Goal: Transaction & Acquisition: Purchase product/service

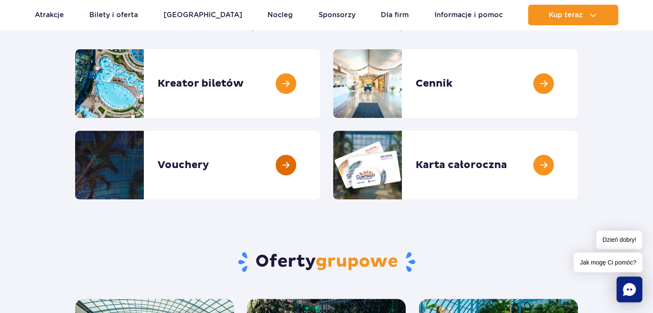
scroll to position [129, 0]
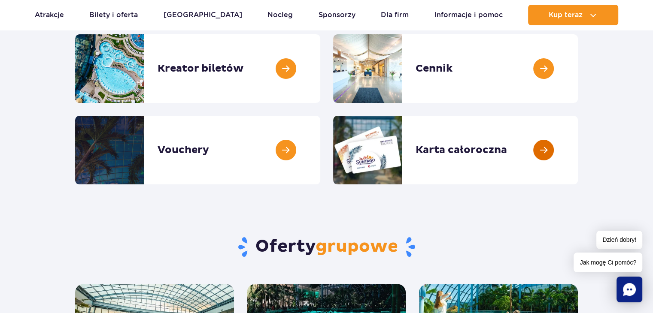
click at [578, 146] on link at bounding box center [578, 150] width 0 height 69
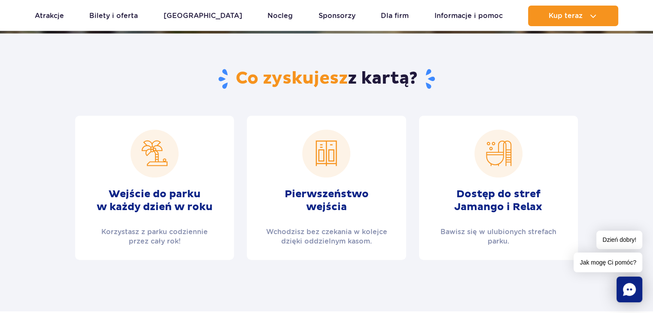
scroll to position [301, 0]
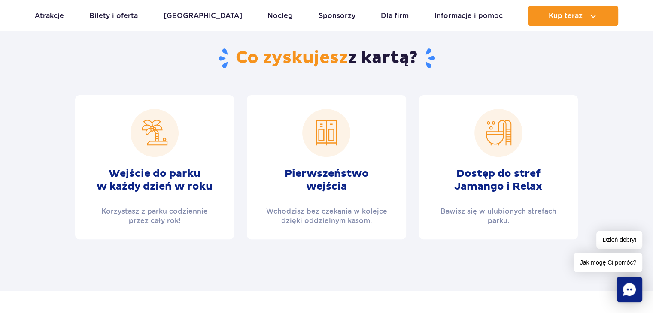
click at [304, 167] on div "Pierwszeństwo wejścia Wchodzisz bez czekania w kolejce dzięki oddzielnym kasom." at bounding box center [326, 167] width 159 height 144
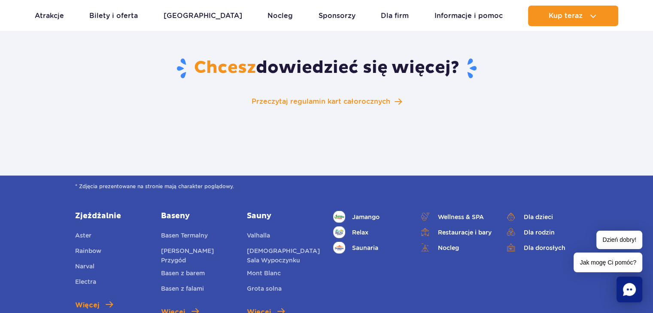
scroll to position [1460, 0]
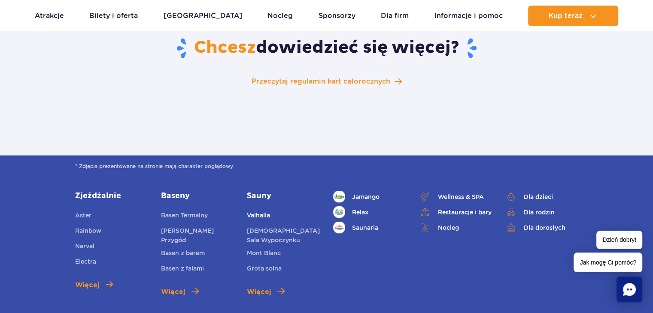
click at [255, 212] on span "Valhalla" at bounding box center [258, 215] width 23 height 7
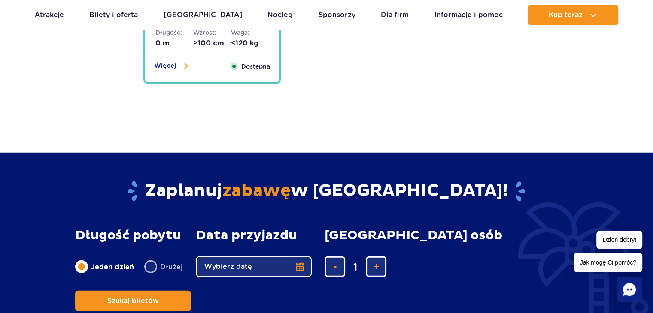
scroll to position [2361, 0]
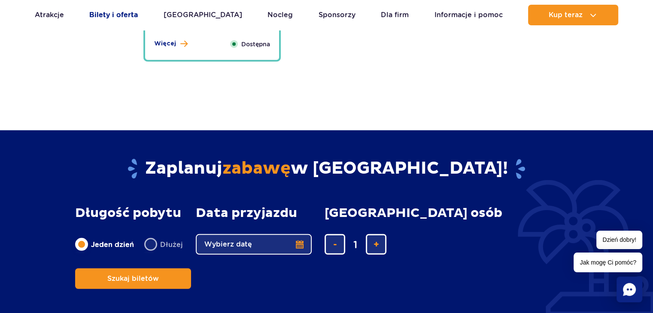
click at [106, 15] on link "Bilety i oferta" at bounding box center [113, 15] width 49 height 21
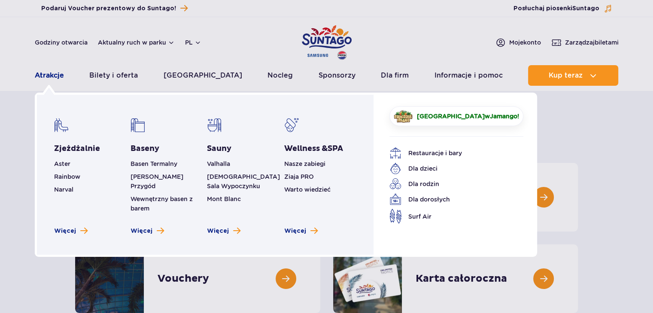
click at [50, 74] on link "Atrakcje" at bounding box center [49, 75] width 29 height 21
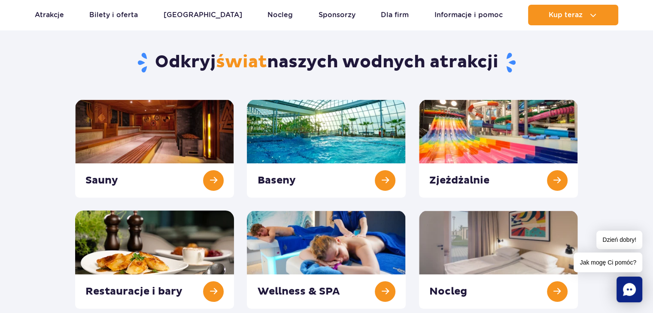
scroll to position [43, 0]
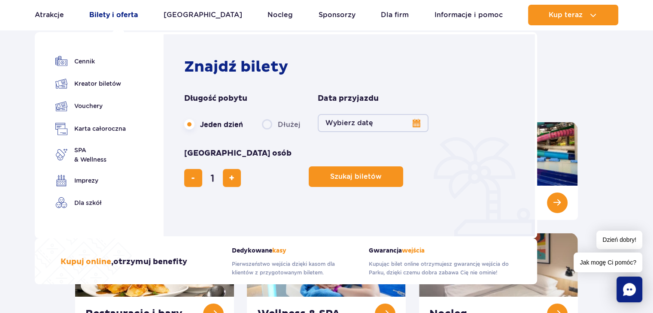
click at [99, 14] on link "Bilety i oferta" at bounding box center [113, 15] width 49 height 21
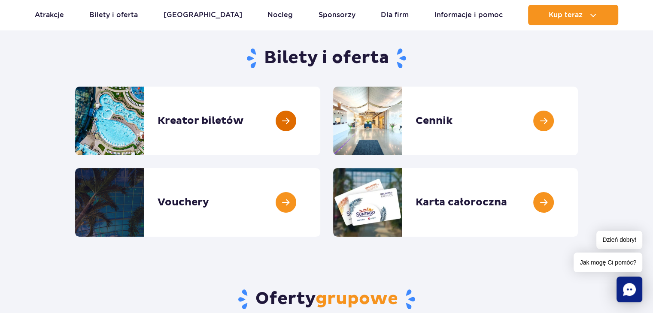
scroll to position [86, 0]
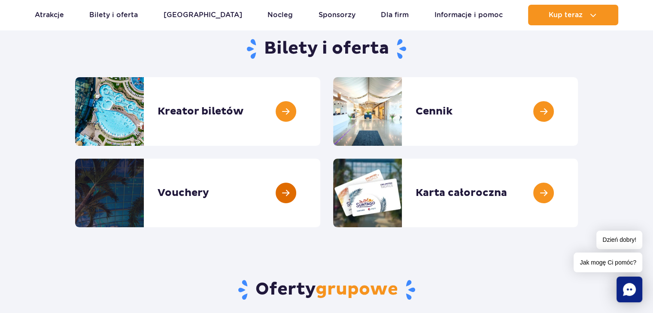
click at [320, 199] on link at bounding box center [320, 193] width 0 height 69
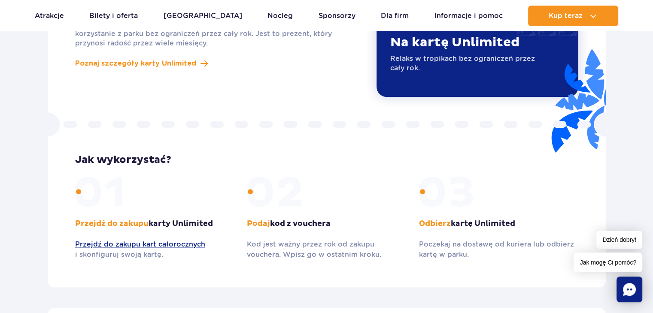
scroll to position [816, 0]
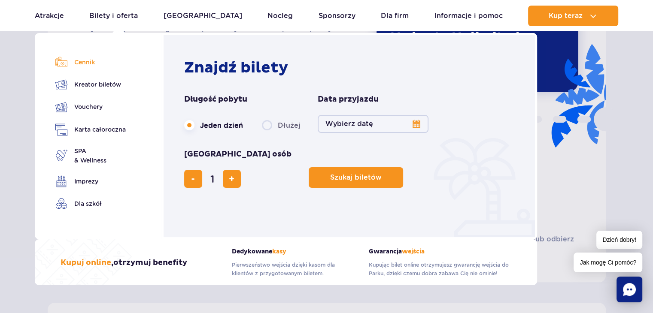
click at [61, 60] on img at bounding box center [61, 62] width 12 height 12
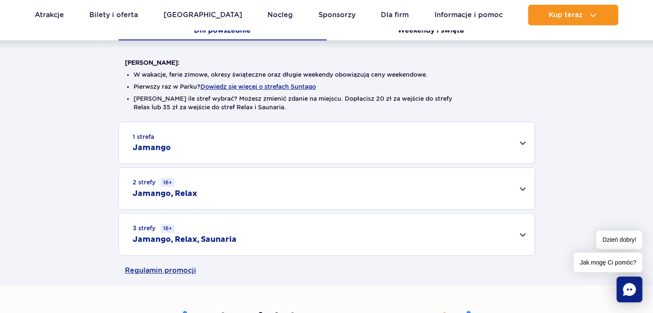
scroll to position [215, 0]
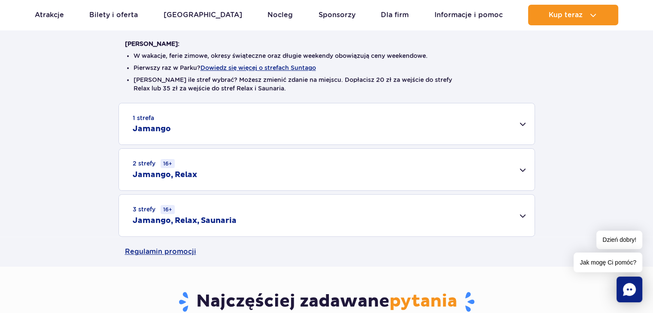
click at [242, 134] on div "1 strefa Jamango" at bounding box center [327, 123] width 416 height 41
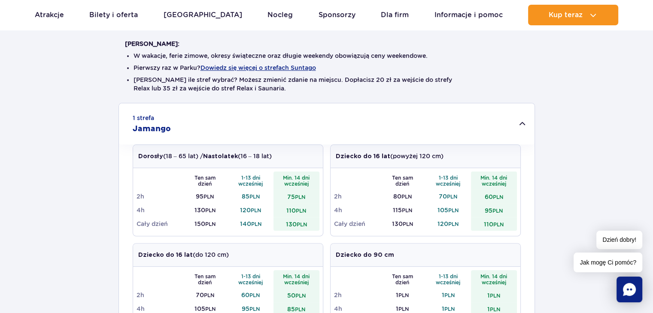
click at [240, 127] on div "1 strefa Jamango" at bounding box center [327, 123] width 416 height 41
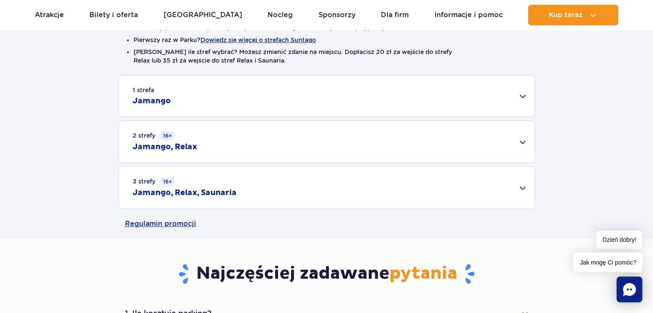
scroll to position [258, 0]
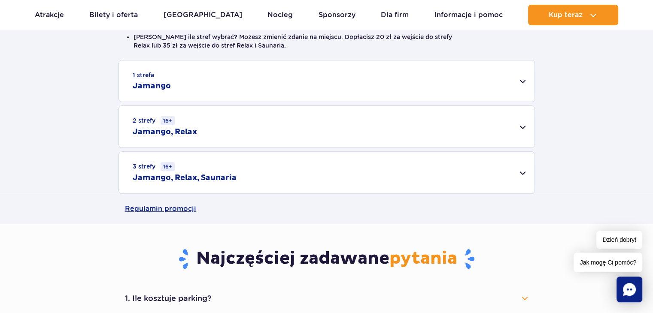
drag, startPoint x: 249, startPoint y: 182, endPoint x: 252, endPoint y: 174, distance: 8.0
click at [250, 182] on div "3 strefy 16+ Jamango, Relax, Saunaria" at bounding box center [327, 173] width 416 height 42
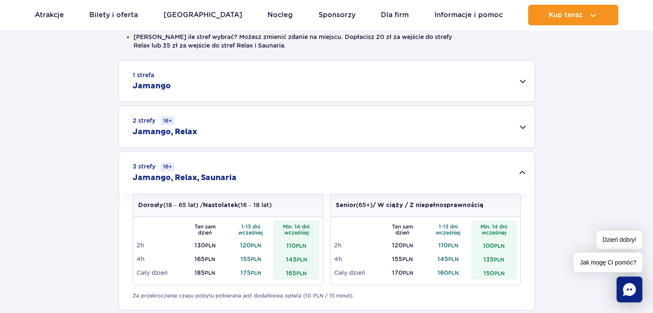
click at [247, 171] on div "3 strefy 16+ Jamango, Relax, Saunaria" at bounding box center [327, 173] width 416 height 42
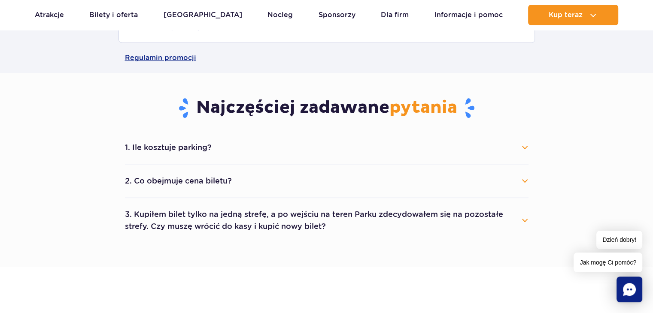
scroll to position [429, 0]
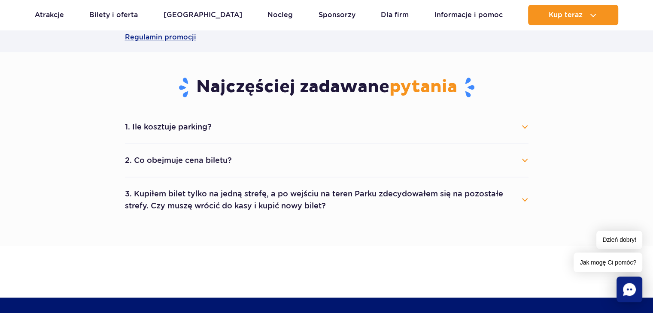
click at [242, 191] on button "3. Kupiłem bilet tylko na jedną strefę, a po wejściu na teren Parku zdecydowałe…" at bounding box center [327, 200] width 404 height 31
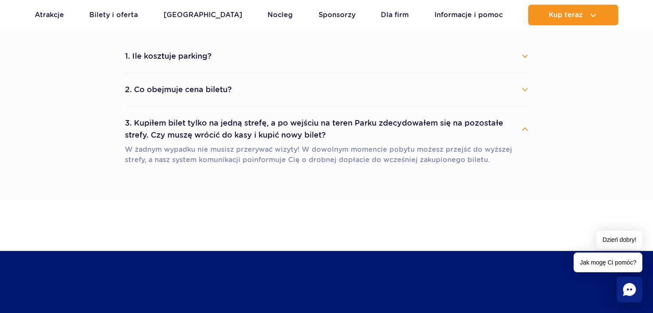
scroll to position [515, 0]
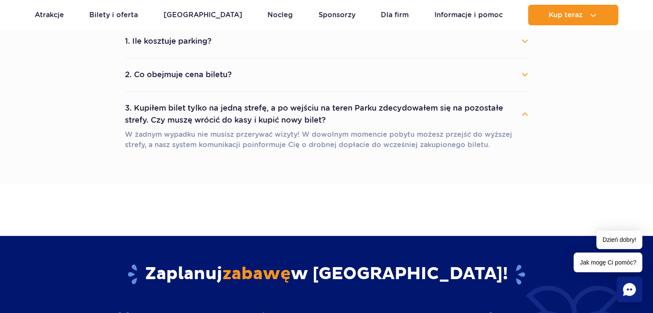
click at [522, 114] on button "3. Kupiłem bilet tylko na jedną strefę, a po wejściu na teren Parku zdecydowałe…" at bounding box center [327, 114] width 404 height 31
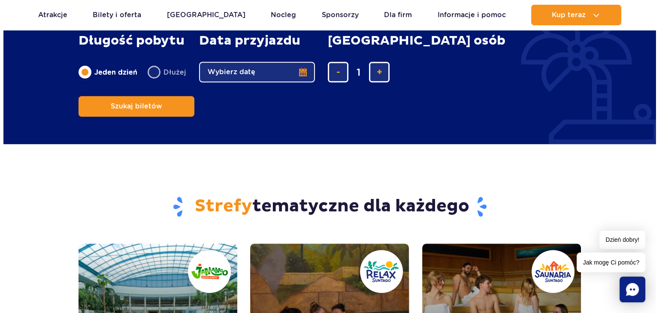
scroll to position [687, 0]
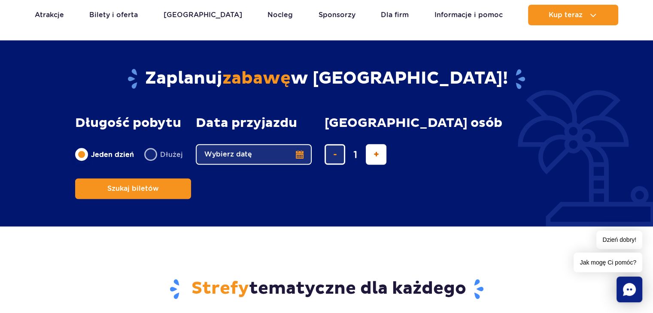
click at [370, 157] on button "dodaj bilet" at bounding box center [376, 154] width 21 height 21
type input "2"
click at [301, 155] on button "Wybierz datę" at bounding box center [254, 154] width 116 height 21
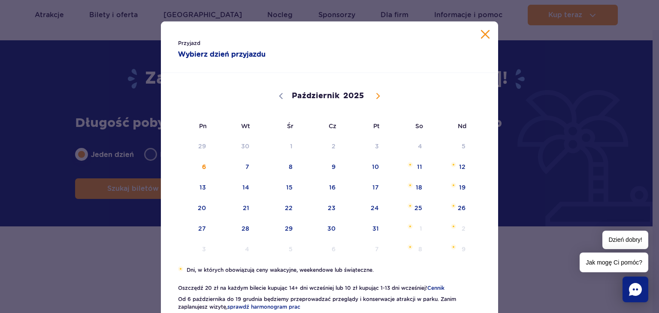
click at [377, 94] on icon at bounding box center [378, 97] width 3 height 6
select select "10"
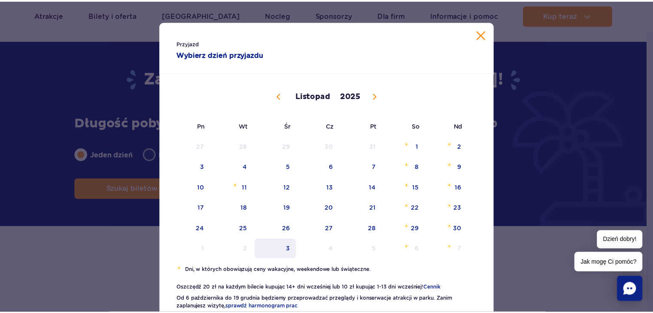
scroll to position [36, 0]
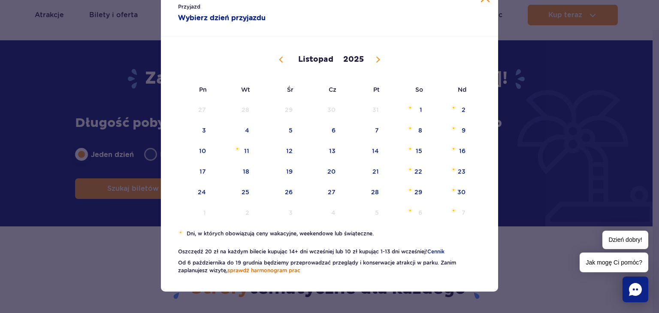
click at [247, 271] on link "sprawdź harmonogram prac" at bounding box center [264, 270] width 73 height 6
click at [142, 240] on div "Przyjazd Wybierz dzień przyjazdu Październik Listopad Grudzień 2025 Pn Wt Śr Cz…" at bounding box center [329, 156] width 659 height 313
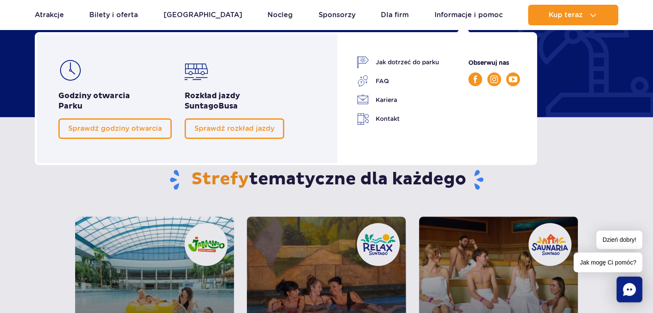
scroll to position [816, 0]
